Goal: Task Accomplishment & Management: Complete application form

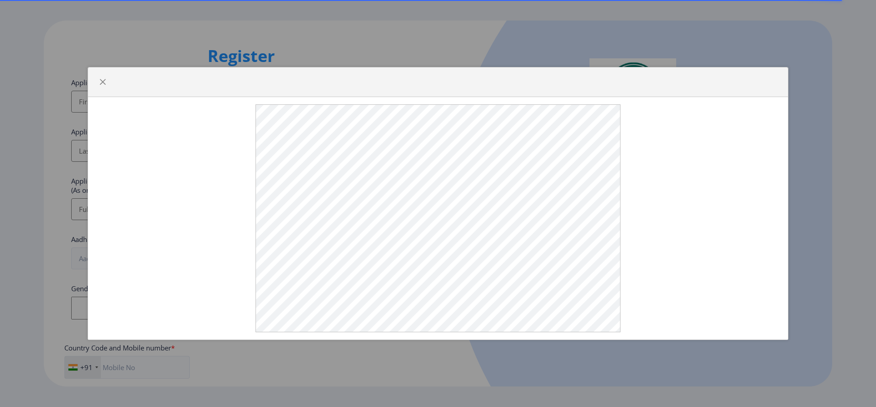
select select
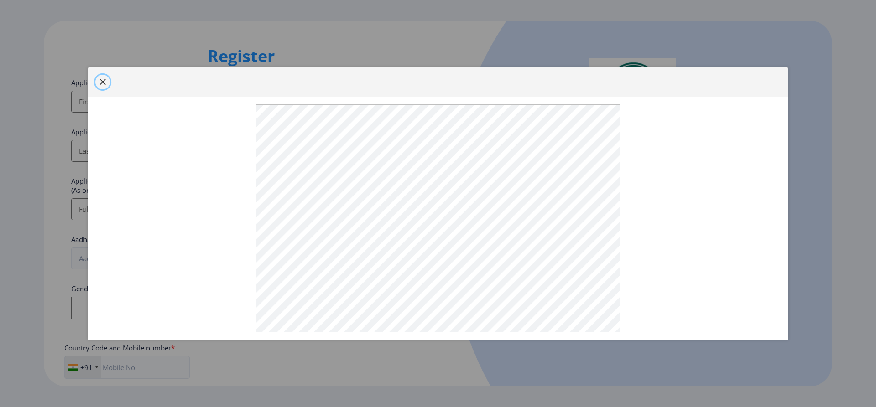
click at [102, 86] on span "button" at bounding box center [102, 81] width 7 height 7
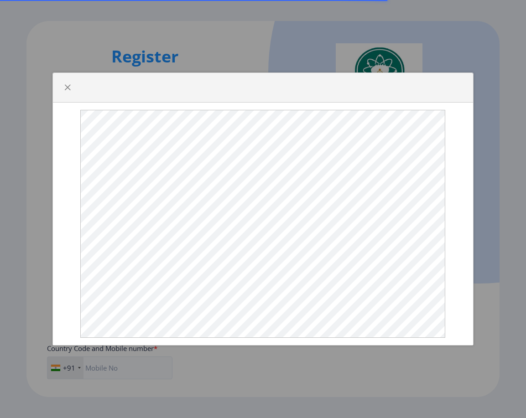
select select
click at [66, 91] on span "button" at bounding box center [67, 87] width 7 height 7
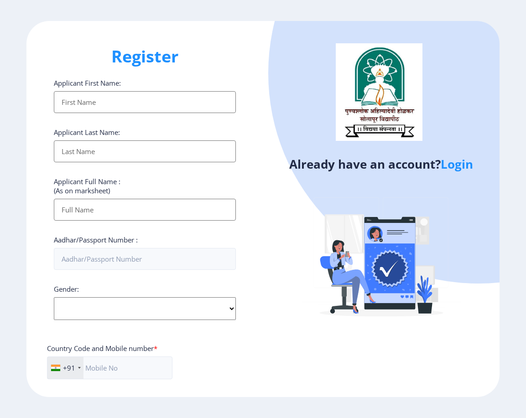
click at [460, 161] on link "Login" at bounding box center [457, 164] width 32 height 16
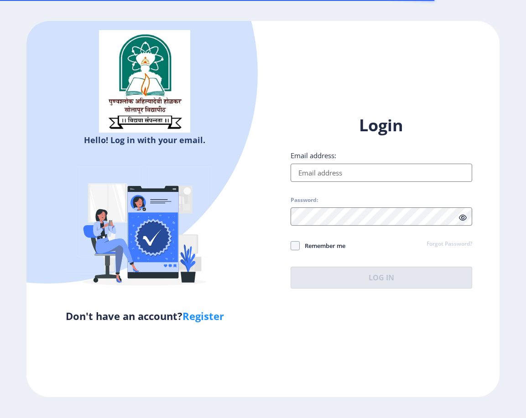
click at [315, 174] on input "Email address:" at bounding box center [382, 173] width 182 height 18
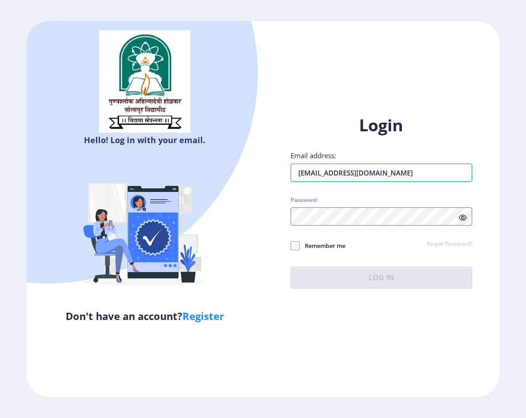
type input "[EMAIL_ADDRESS][DOMAIN_NAME]"
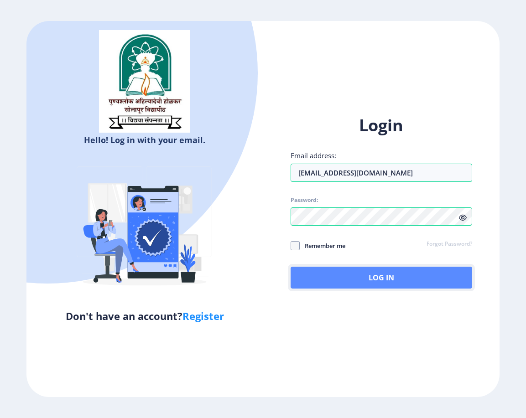
click at [319, 270] on button "Log In" at bounding box center [382, 278] width 182 height 22
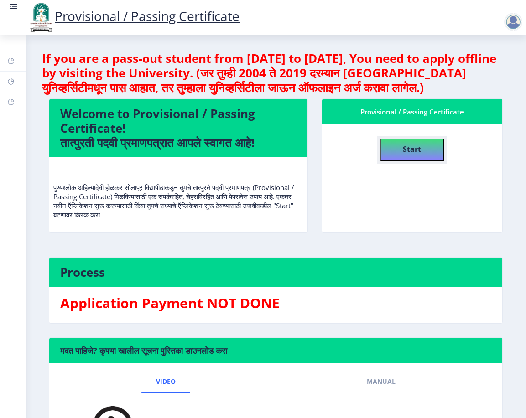
click at [397, 150] on button "Start" at bounding box center [412, 150] width 64 height 23
select select
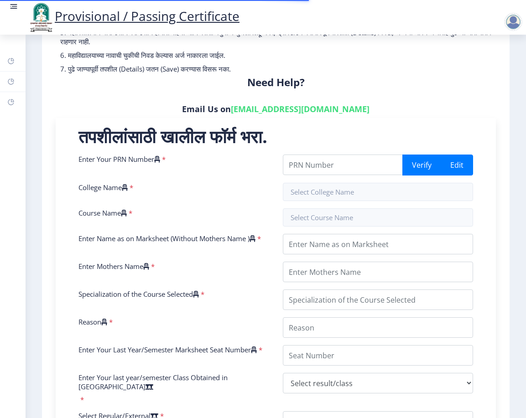
scroll to position [137, 0]
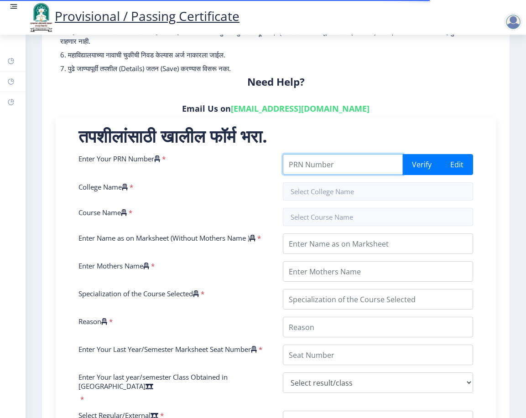
click at [345, 164] on input "Enter Your PRN Number" at bounding box center [343, 164] width 120 height 21
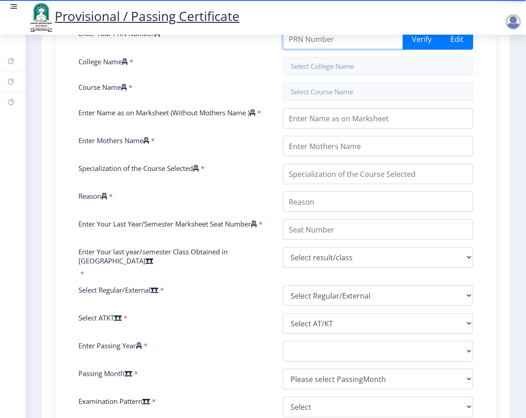
scroll to position [246, 0]
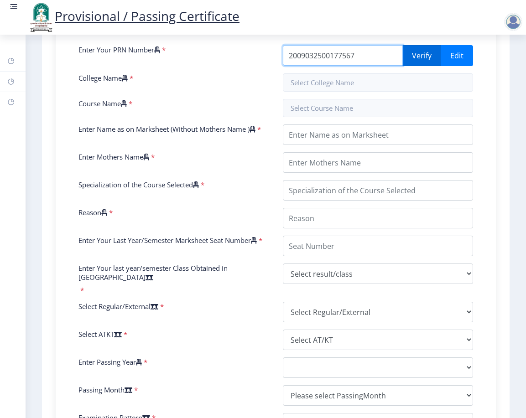
type input "2009032500177567"
click at [411, 55] on button "Verify" at bounding box center [421, 55] width 39 height 21
click at [416, 54] on button "Verify" at bounding box center [421, 55] width 39 height 21
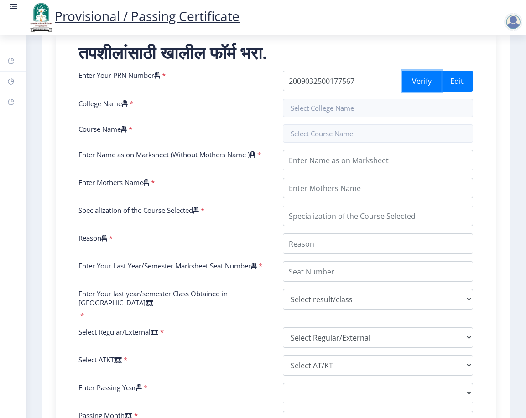
scroll to position [200, 0]
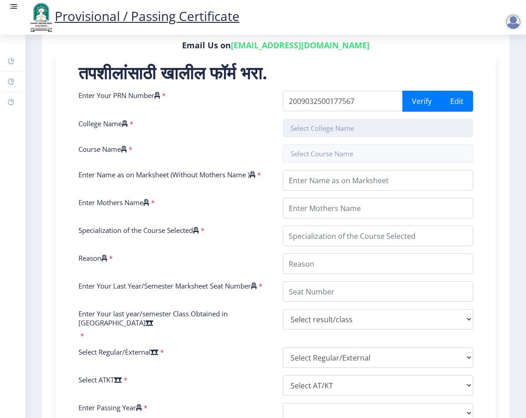
click at [315, 123] on input "text" at bounding box center [378, 128] width 191 height 18
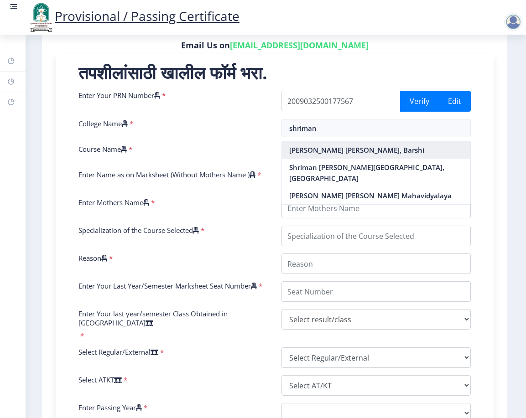
click at [330, 151] on nb-option "[PERSON_NAME] [PERSON_NAME], Barshi" at bounding box center [376, 149] width 188 height 17
type input "[PERSON_NAME] [PERSON_NAME], Barshi"
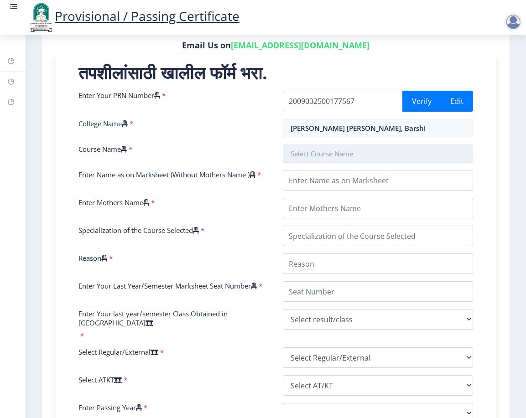
click at [327, 159] on input "text" at bounding box center [378, 154] width 191 height 18
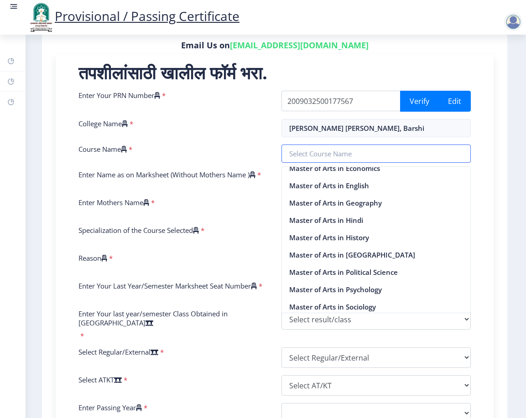
scroll to position [593, 0]
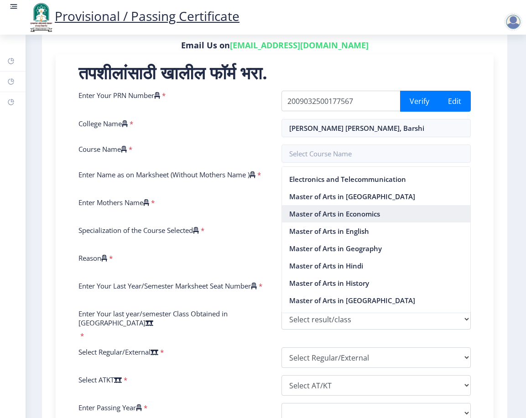
click at [328, 216] on nb-option "Master of Arts in Economics" at bounding box center [376, 213] width 188 height 17
type input "Master of Arts in Economics"
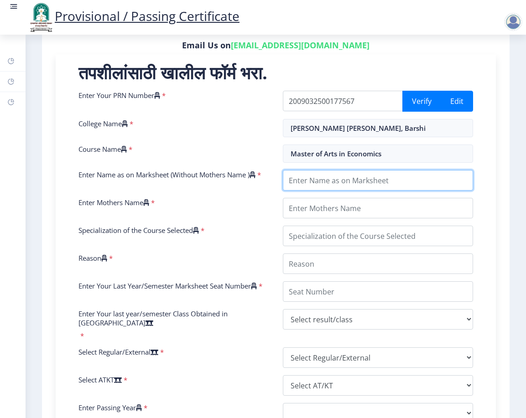
click at [330, 182] on input "Enter Name as on Marksheet (Without Mothers Name )" at bounding box center [378, 180] width 191 height 21
type input "[PERSON_NAME]"
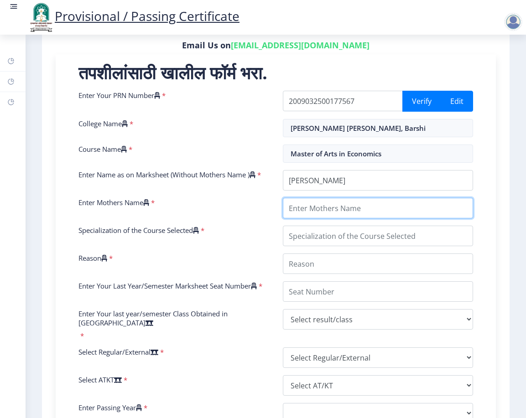
click at [353, 213] on input "Enter Mothers Name" at bounding box center [378, 208] width 191 height 21
type input "LAILA"
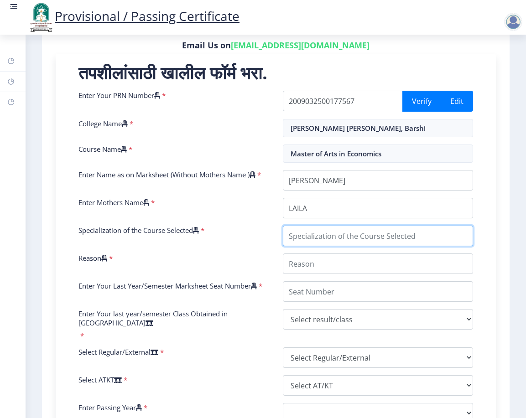
click at [342, 233] on input "Specialization of the Course Selected" at bounding box center [378, 236] width 191 height 21
click at [340, 240] on input "Specialization of the Course Selected" at bounding box center [378, 236] width 191 height 21
type input "ECONOMICS"
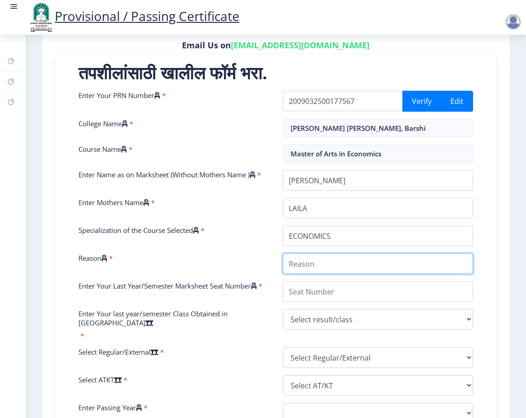
click at [350, 258] on input "Reason" at bounding box center [378, 264] width 191 height 21
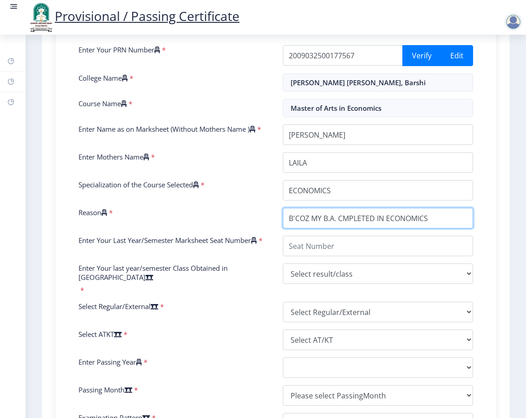
type input "B'COZ MY B.A. CMPLETED IN ECONOMICS"
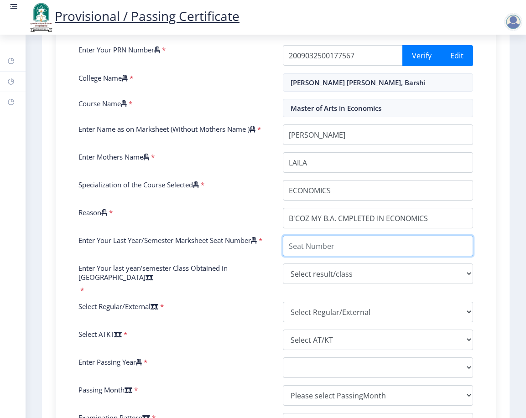
click at [359, 250] on input "Enter Your Last Year/Semester Marksheet Seat Number" at bounding box center [378, 246] width 191 height 21
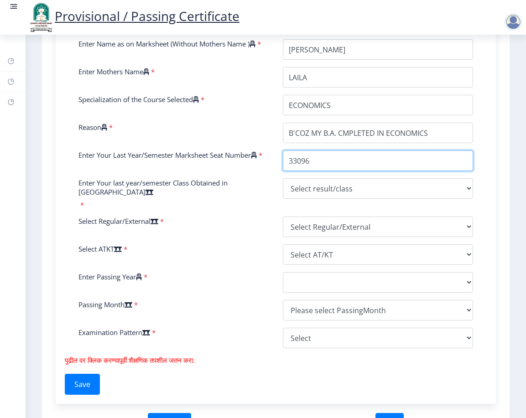
scroll to position [337, 0]
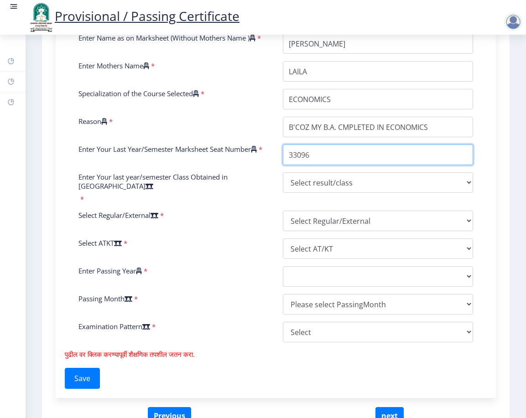
type input "33096"
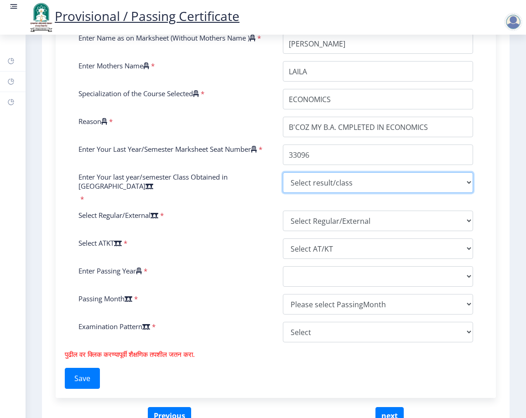
click at [318, 183] on select "Select result/class DISTINCTION FIRST CLASS HIGHER SECOND CLASS SECOND CLASS PA…" at bounding box center [378, 182] width 191 height 21
select select "FIRST CLASS"
click at [283, 175] on select "Select result/class DISTINCTION FIRST CLASS HIGHER SECOND CLASS SECOND CLASS PA…" at bounding box center [378, 182] width 191 height 21
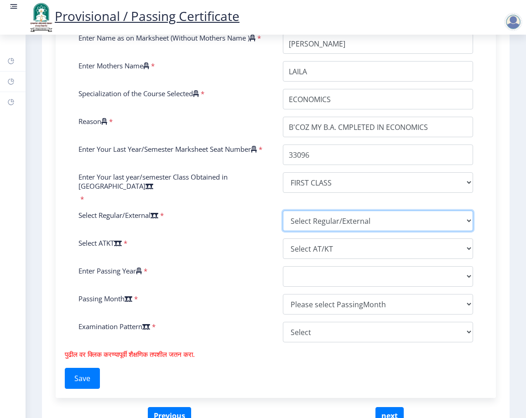
click at [330, 214] on select "Select Regular/External Regular External Special" at bounding box center [378, 221] width 191 height 21
select select "Regular"
click at [283, 211] on select "Select Regular/External Regular External Special" at bounding box center [378, 221] width 191 height 21
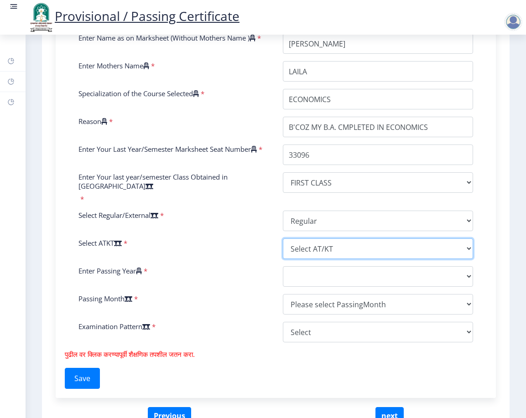
click at [322, 241] on select "Select AT/KT None ATKT" at bounding box center [378, 249] width 191 height 21
select select "None"
click at [283, 239] on select "Select AT/KT None ATKT" at bounding box center [378, 249] width 191 height 21
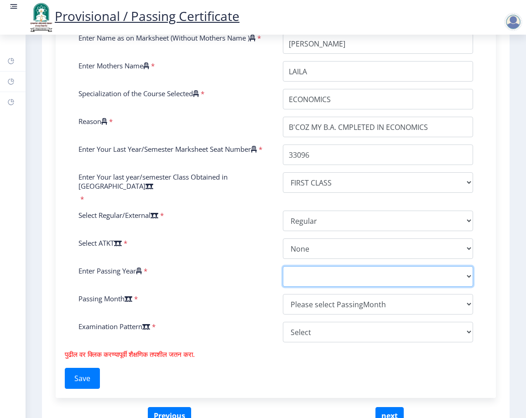
click at [312, 266] on select "2025 2024 2023 2022 2021 2020 2019 2018 2017 2016 2015 2014 2013 2012 2011 2010…" at bounding box center [378, 276] width 191 height 21
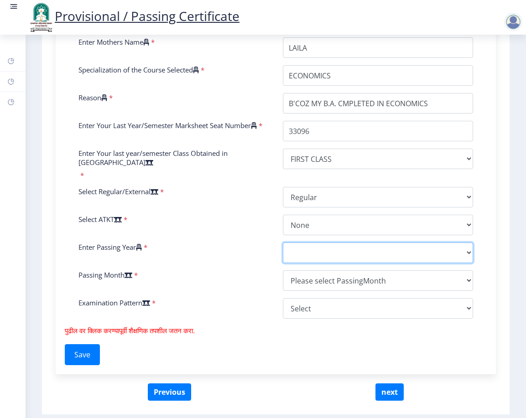
scroll to position [383, 0]
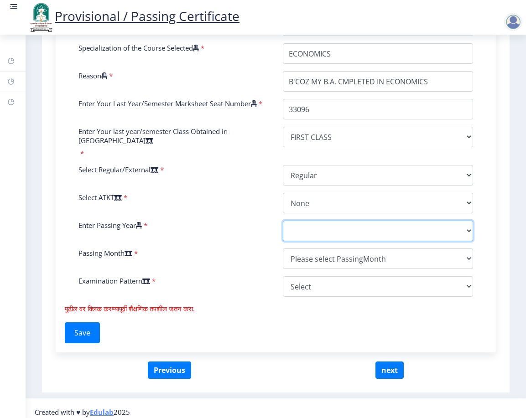
click at [331, 221] on select "2025 2024 2023 2022 2021 2020 2019 2018 2017 2016 2015 2014 2013 2012 2011 2010…" at bounding box center [378, 231] width 191 height 21
select select "2011"
click at [283, 221] on select "2025 2024 2023 2022 2021 2020 2019 2018 2017 2016 2015 2014 2013 2012 2011 2010…" at bounding box center [378, 231] width 191 height 21
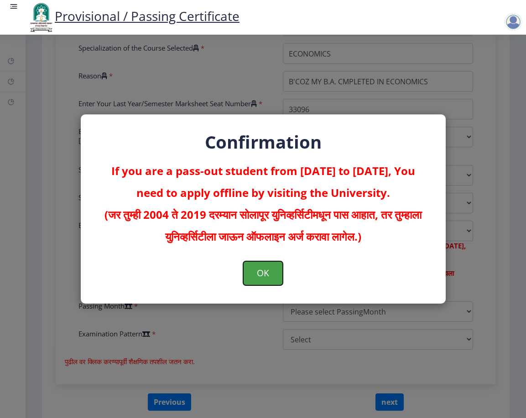
click at [270, 271] on button "OK" at bounding box center [263, 273] width 40 height 24
